Goal: Information Seeking & Learning: Understand process/instructions

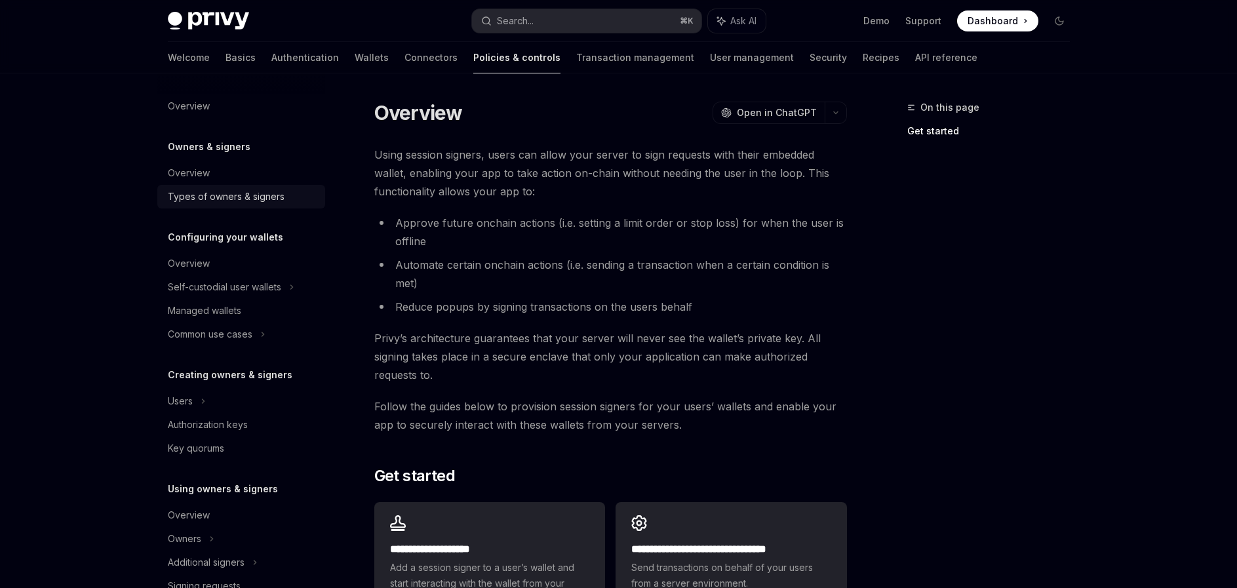
click at [219, 193] on div "Types of owners & signers" at bounding box center [226, 197] width 117 height 16
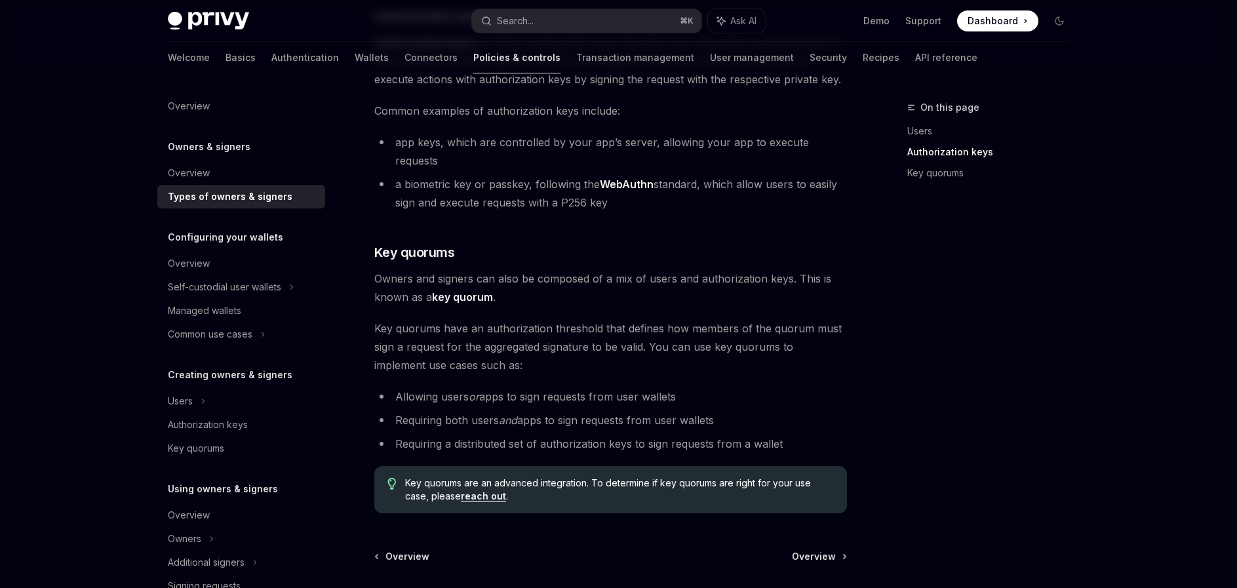
scroll to position [482, 0]
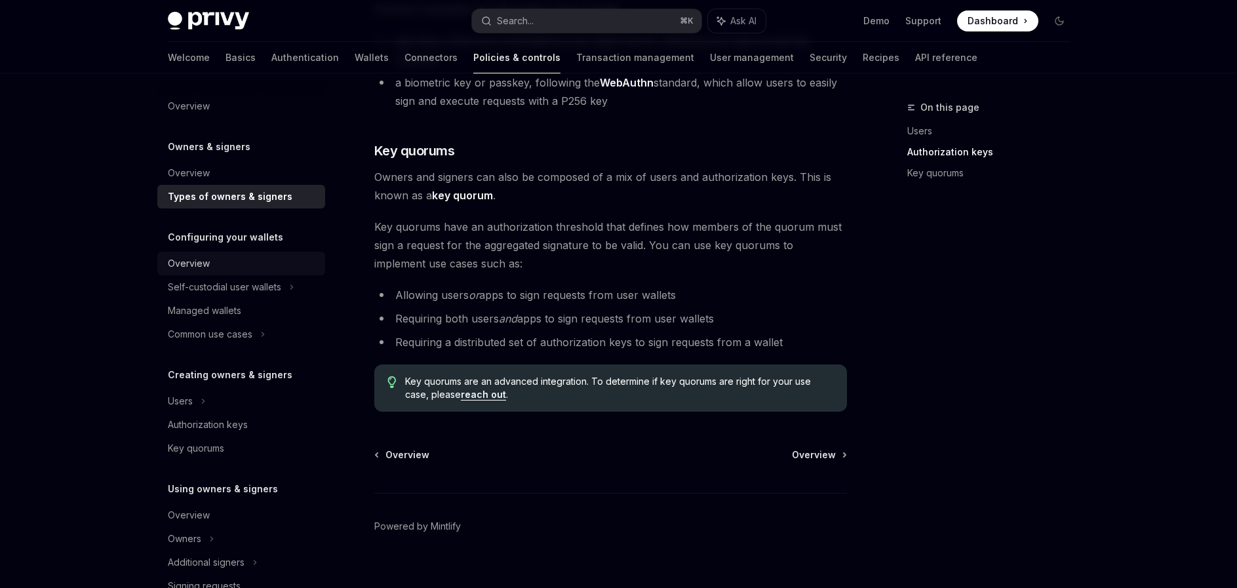
click at [202, 259] on div "Overview" at bounding box center [189, 264] width 42 height 16
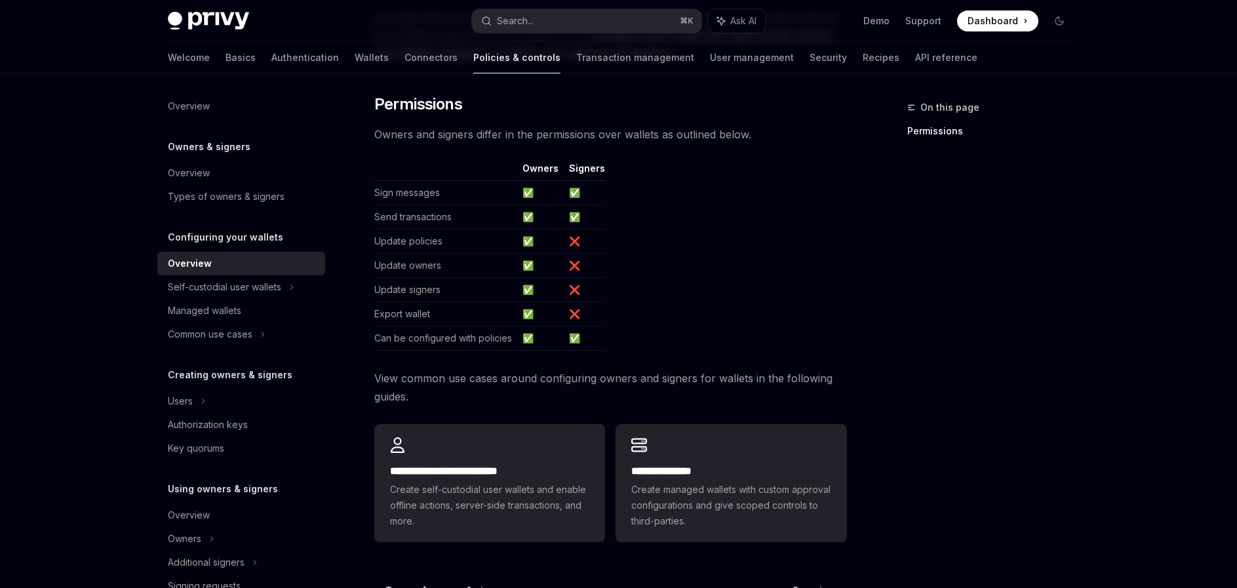
scroll to position [90, 0]
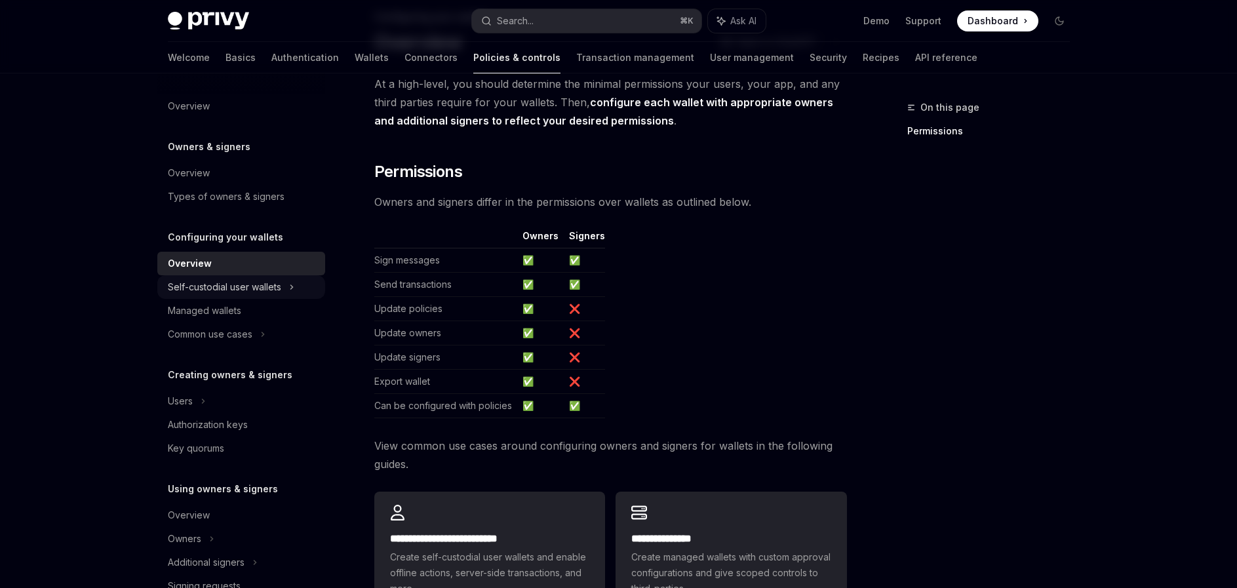
click at [282, 291] on div "Self-custodial user wallets" at bounding box center [241, 287] width 168 height 24
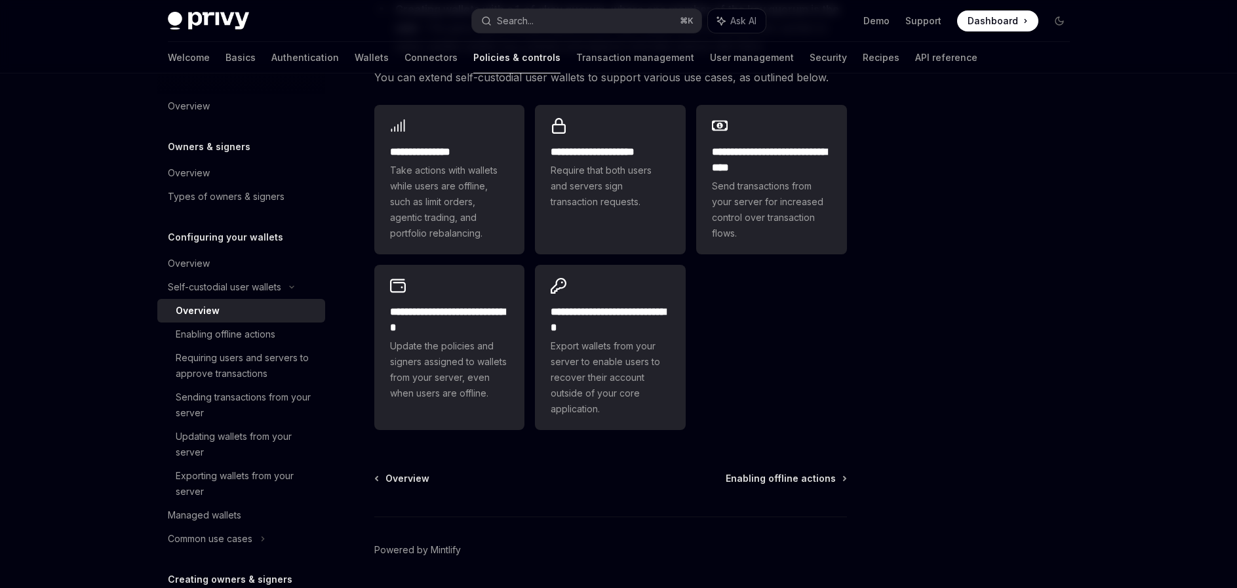
scroll to position [317, 0]
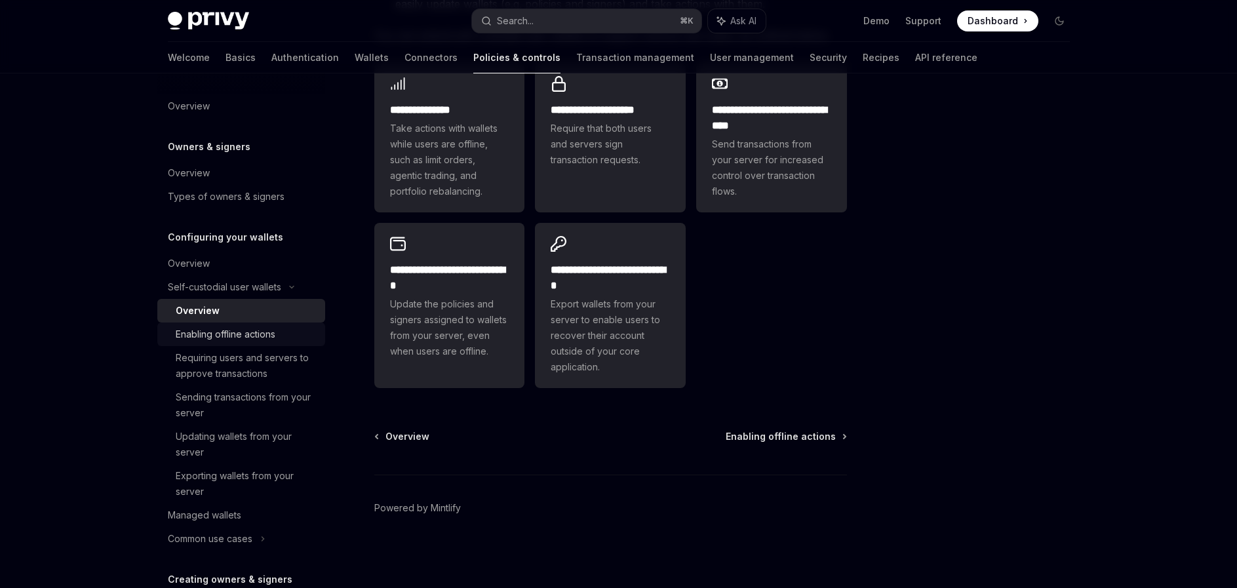
click at [270, 330] on div "Enabling offline actions" at bounding box center [226, 334] width 100 height 16
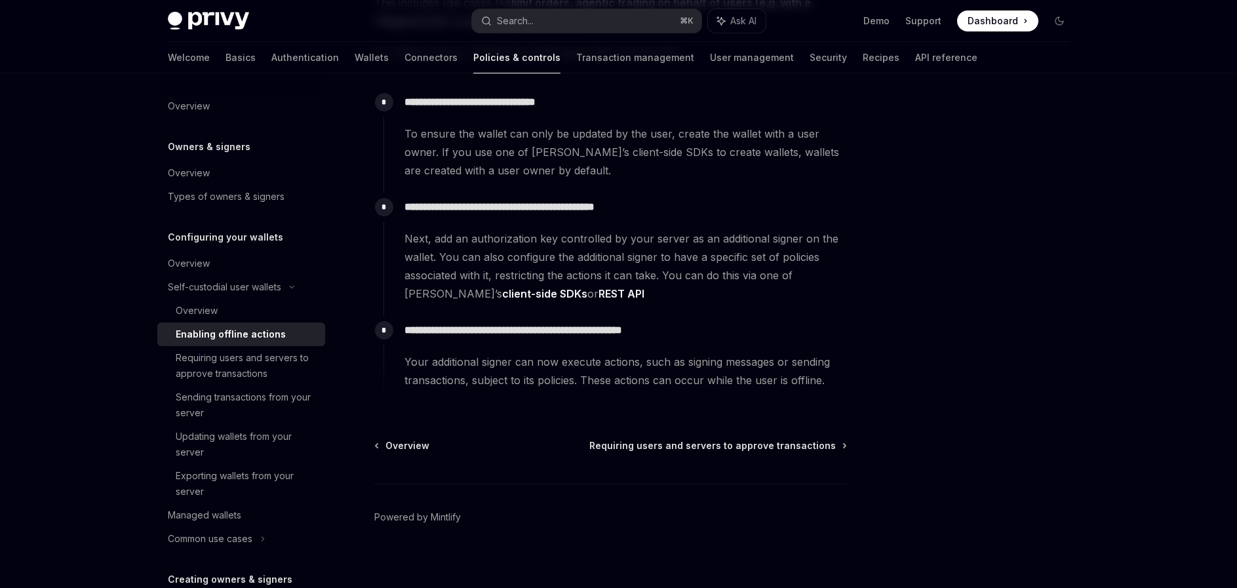
scroll to position [197, 0]
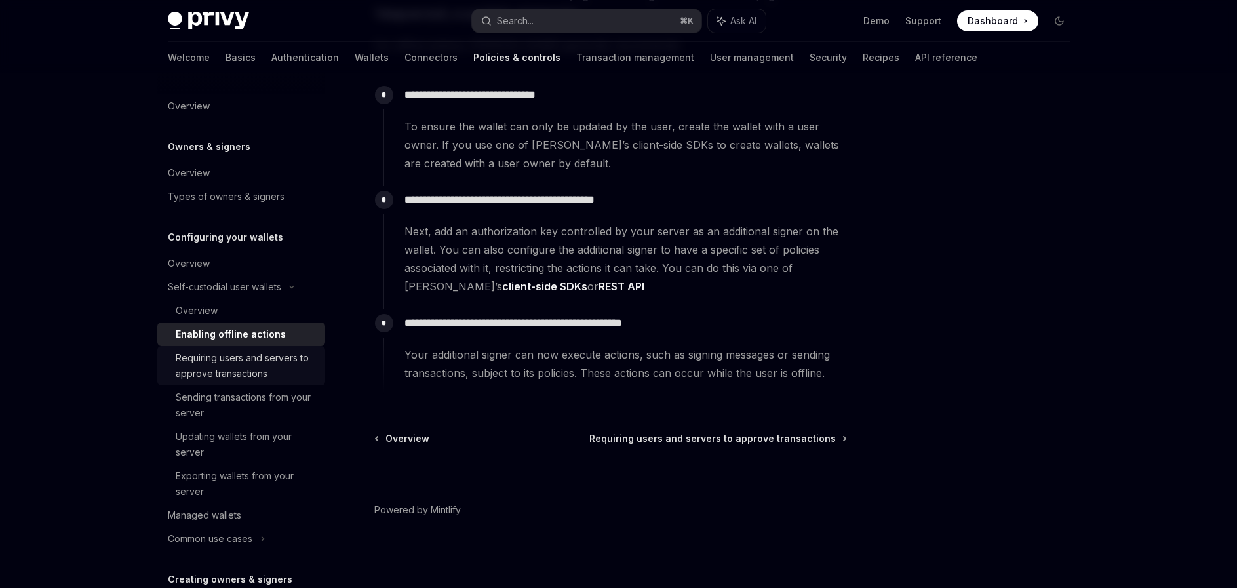
click at [233, 367] on div "Requiring users and servers to approve transactions" at bounding box center [247, 365] width 142 height 31
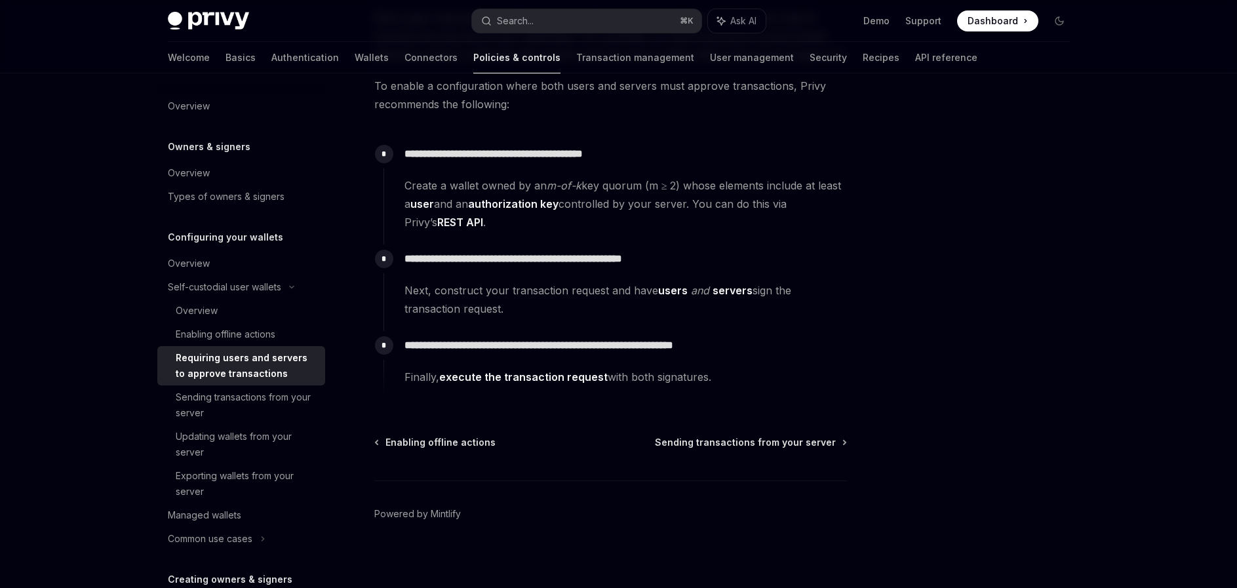
scroll to position [163, 0]
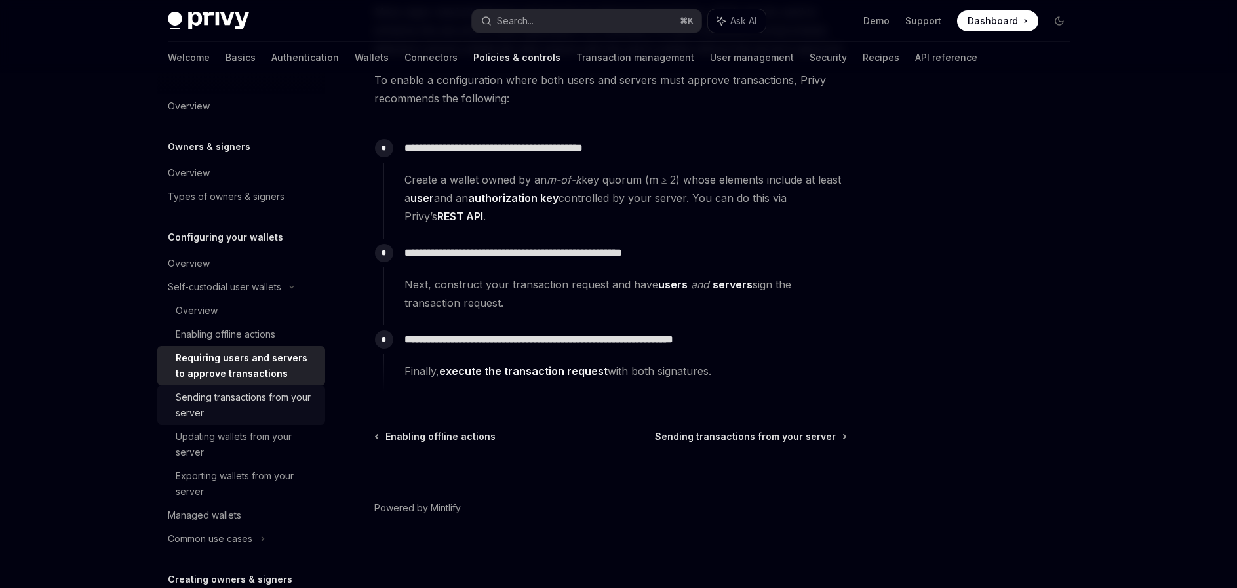
click at [239, 400] on div "Sending transactions from your server" at bounding box center [247, 404] width 142 height 31
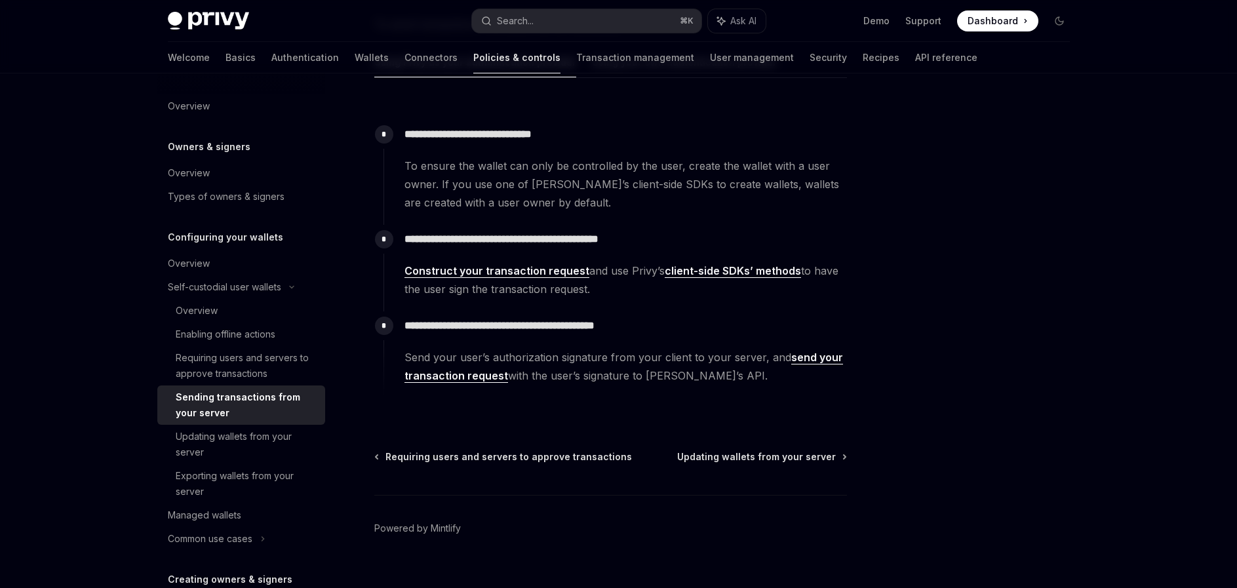
scroll to position [244, 0]
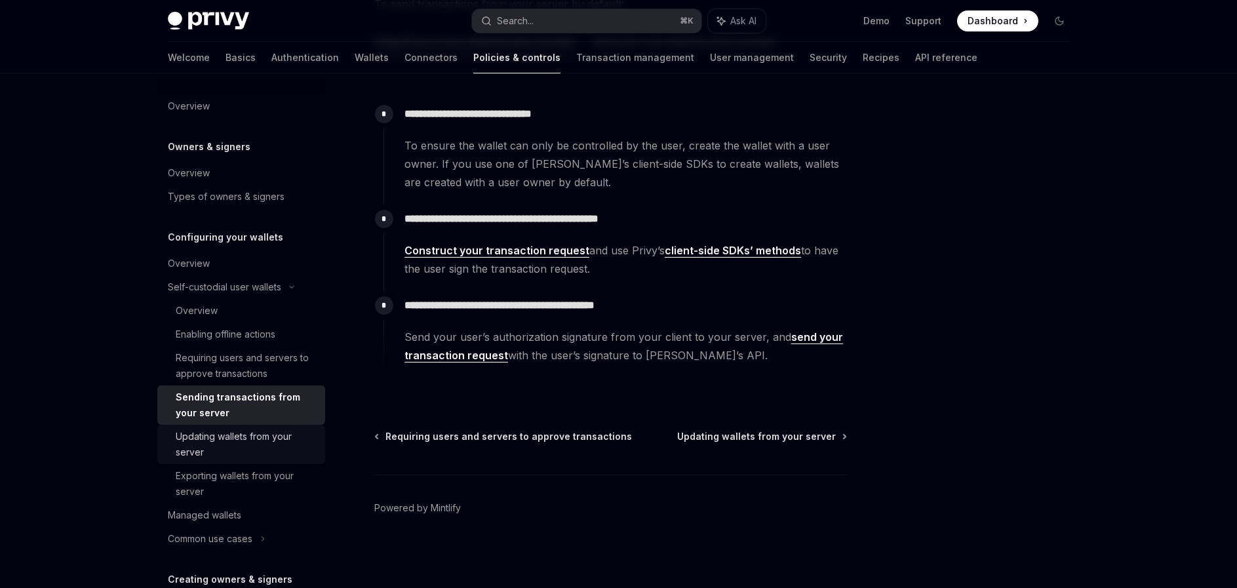
click at [235, 436] on div "Updating wallets from your server" at bounding box center [247, 444] width 142 height 31
type textarea "*"
